Goal: Task Accomplishment & Management: Manage account settings

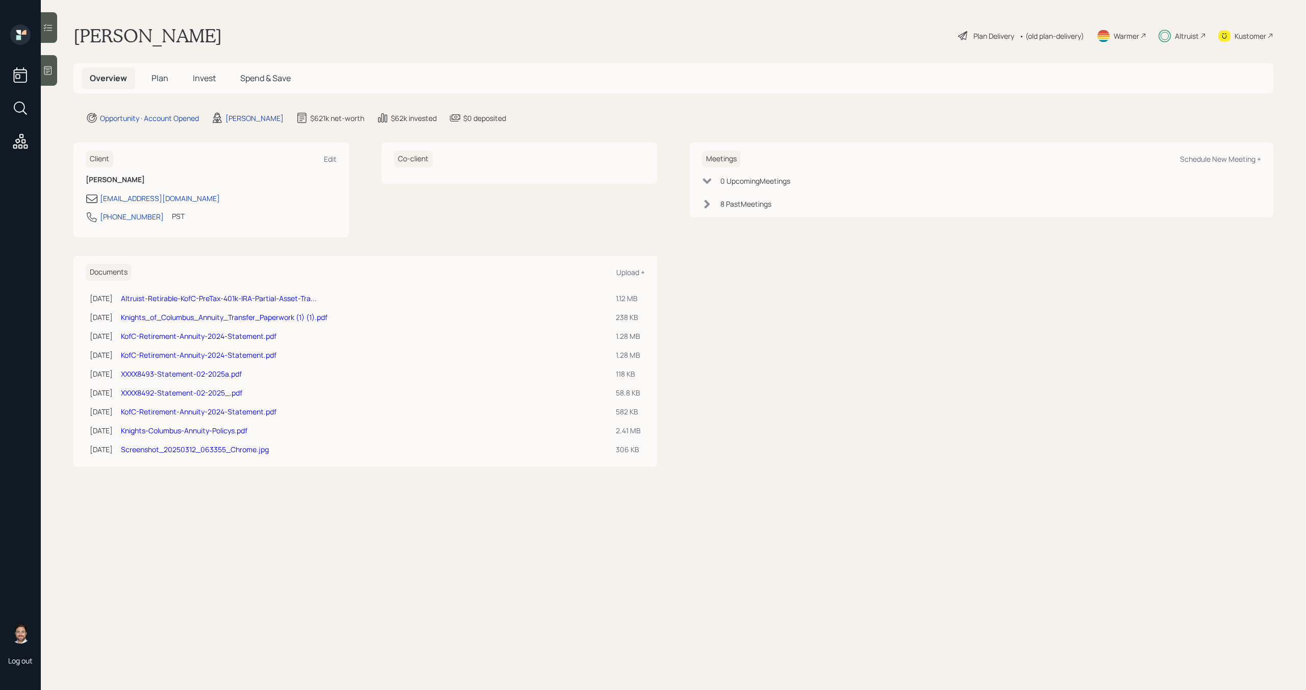
click at [204, 75] on span "Invest" at bounding box center [204, 77] width 23 height 11
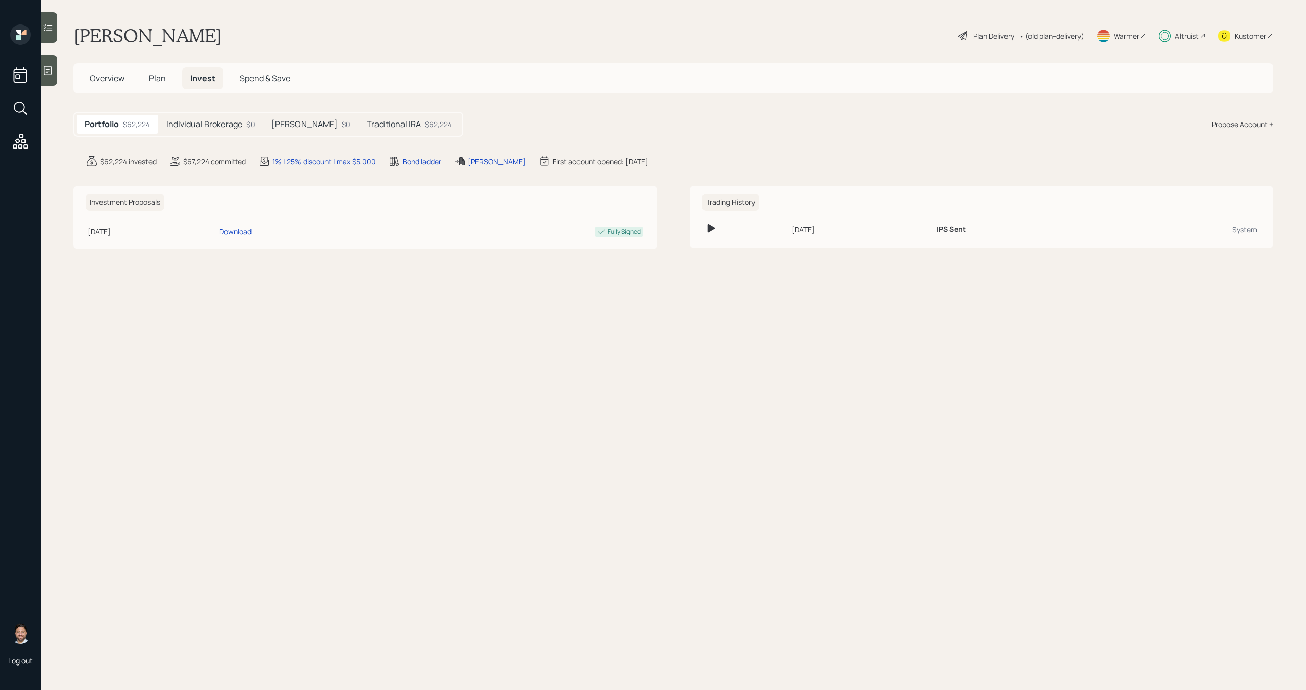
click at [153, 80] on span "Plan" at bounding box center [157, 77] width 17 height 11
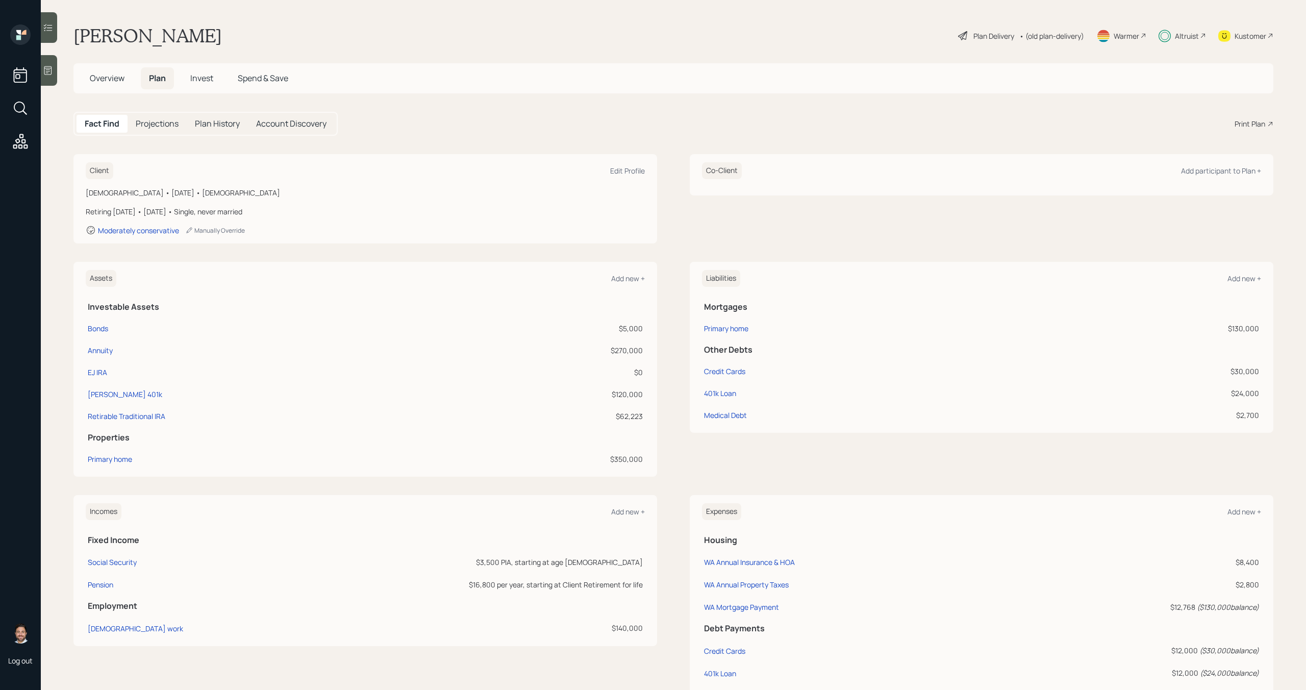
click at [107, 82] on span "Overview" at bounding box center [107, 77] width 35 height 11
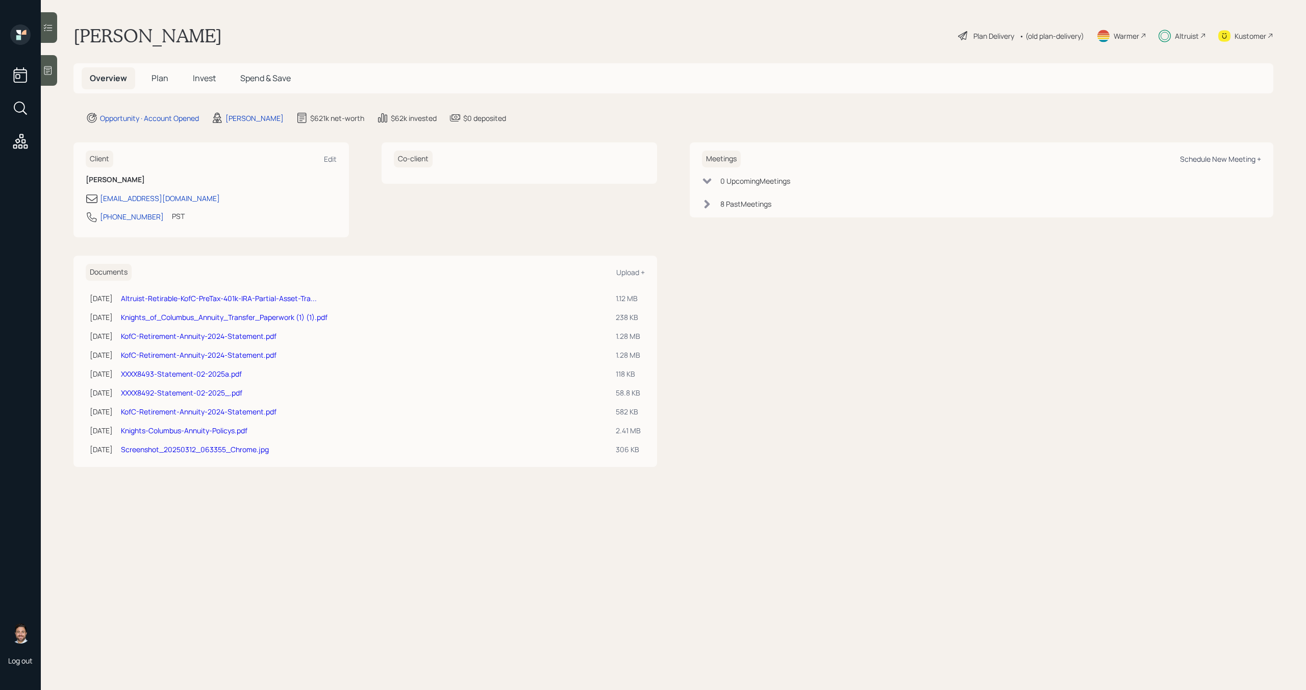
click at [1200, 162] on div "Schedule New Meeting +" at bounding box center [1220, 159] width 81 height 10
select select "bffa7908-1b2a-4c79-9bb6-f0ec9aed22d3"
